Goal: Transaction & Acquisition: Download file/media

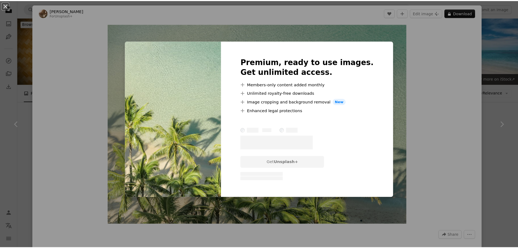
scroll to position [82, 0]
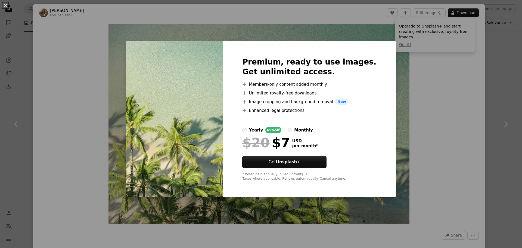
click at [464, 100] on div "An X shape Premium, ready to use images. Get unlimited access. A plus sign Memb…" at bounding box center [261, 124] width 522 height 248
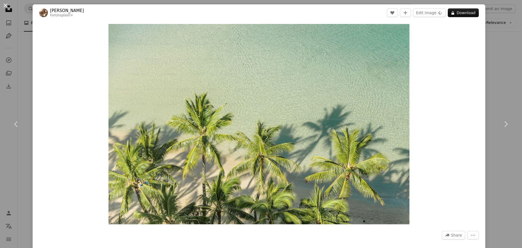
click at [7, 7] on button "An X shape" at bounding box center [5, 5] width 7 height 7
